Goal: Navigation & Orientation: Find specific page/section

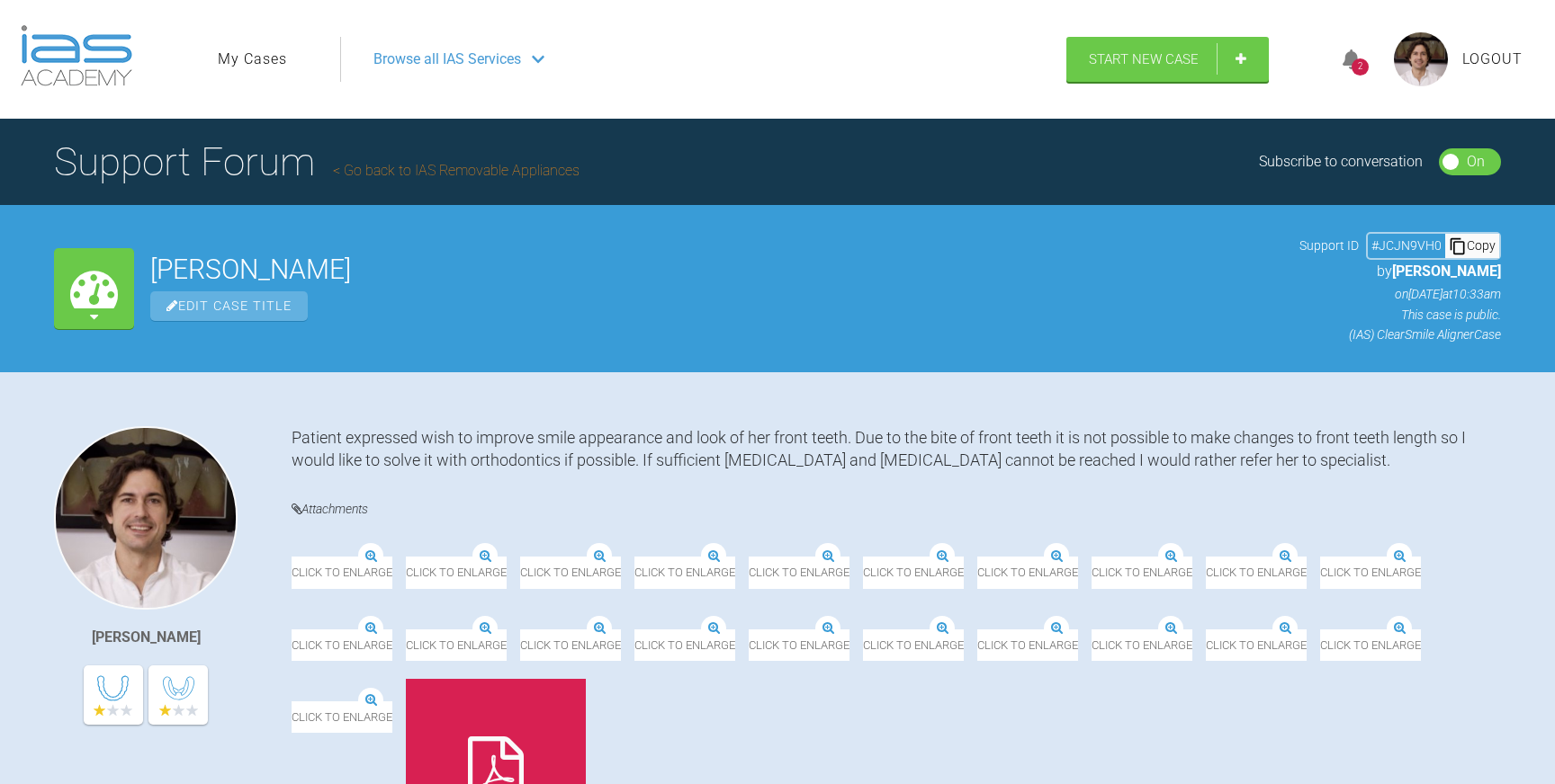
click at [116, 59] on img at bounding box center [77, 56] width 112 height 61
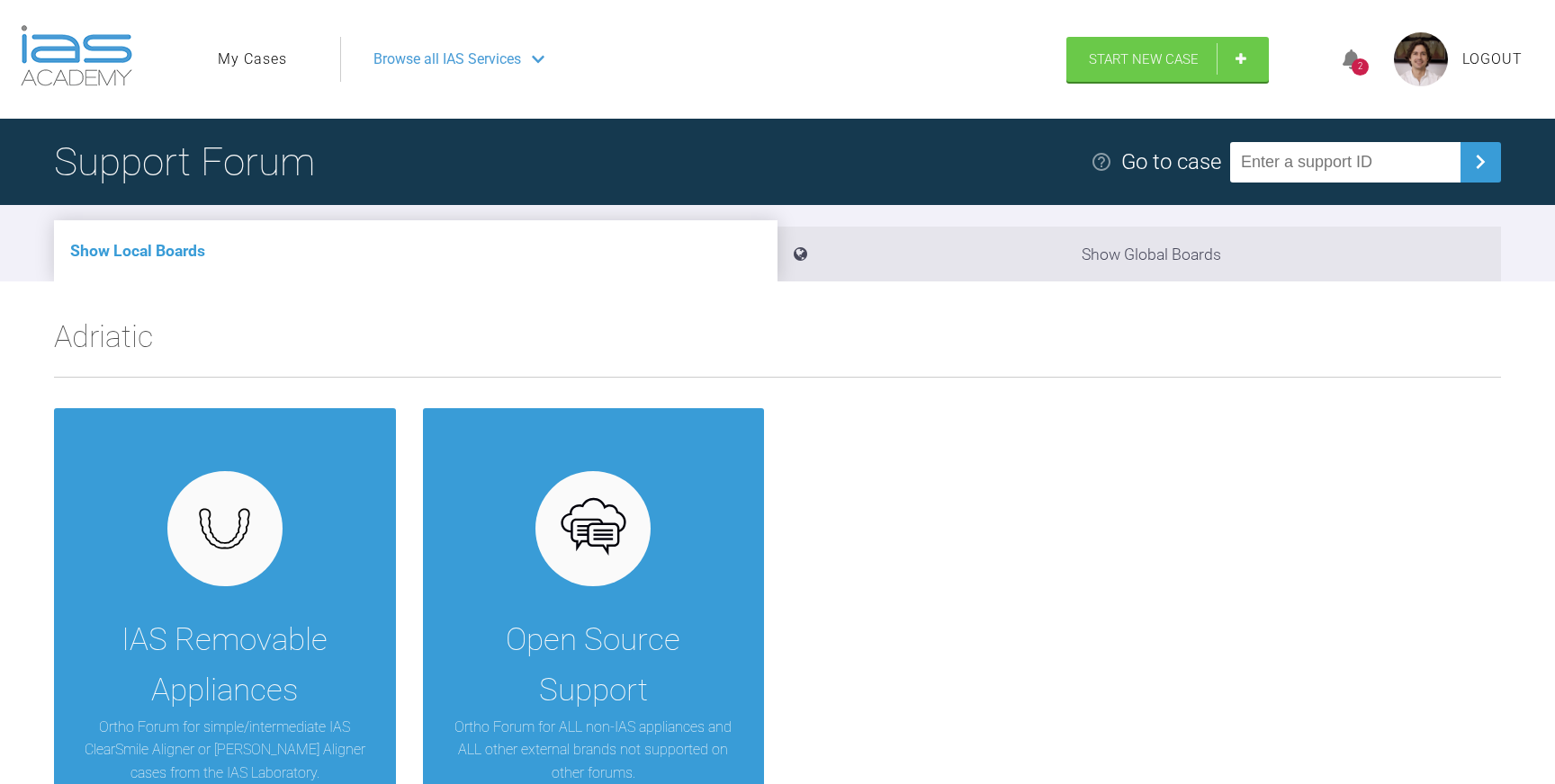
click at [492, 59] on span "Browse all IAS Services" at bounding box center [447, 60] width 147 height 24
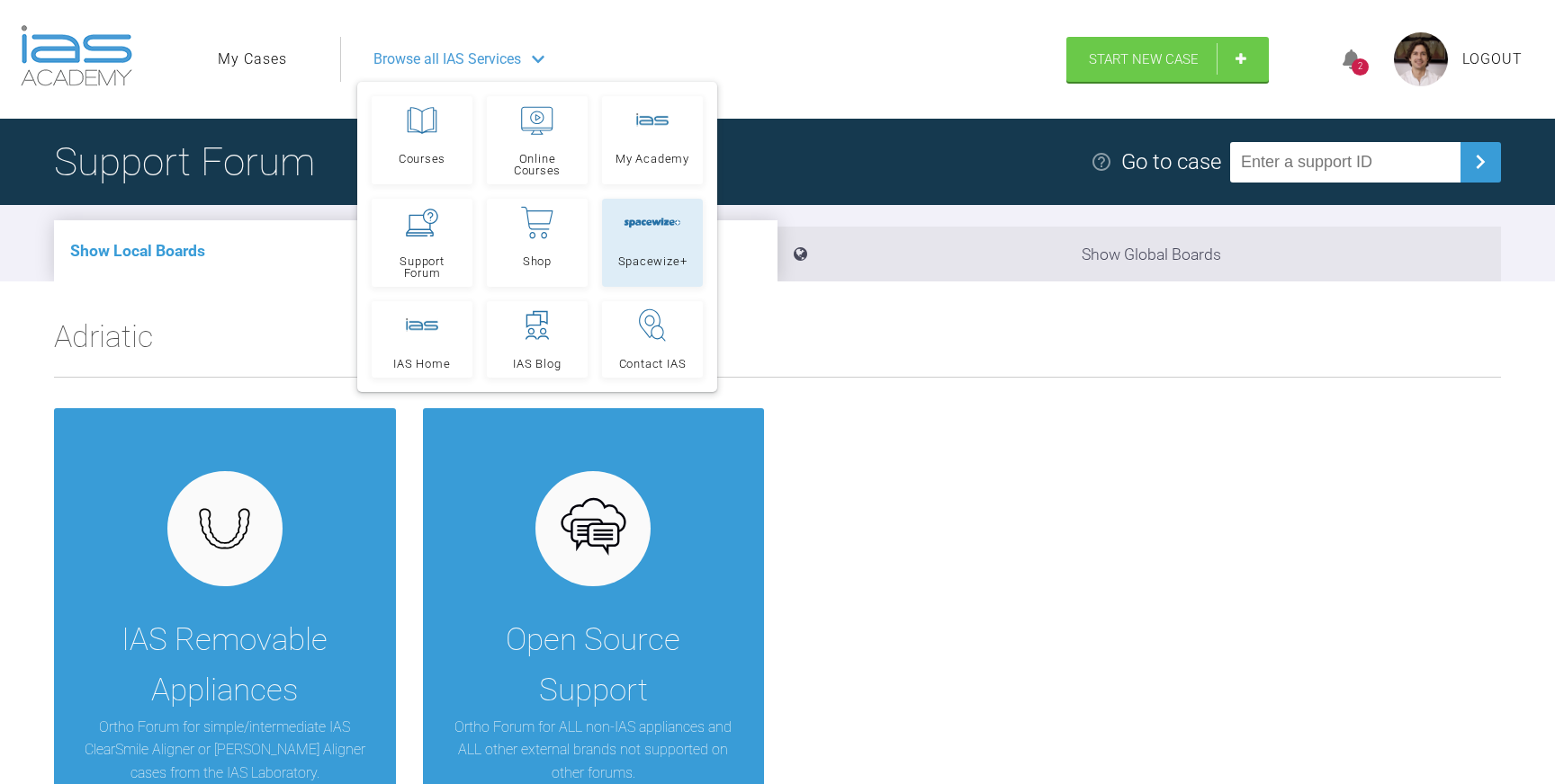
click at [641, 242] on link "Spacewize+" at bounding box center [652, 243] width 101 height 88
